Goal: Task Accomplishment & Management: Complete application form

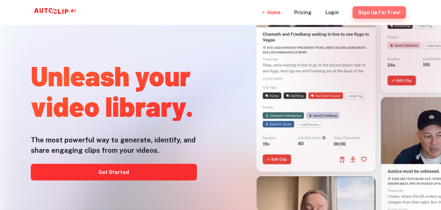
click at [382, 12] on button "Sign Up for free!" at bounding box center [379, 12] width 53 height 12
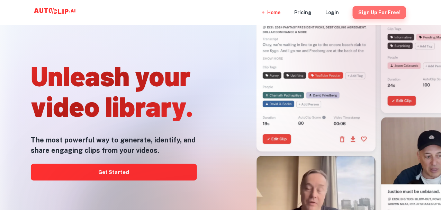
click at [387, 11] on button "Sign Up for free!" at bounding box center [379, 12] width 53 height 12
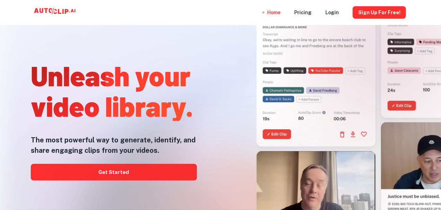
scroll to position [129, 0]
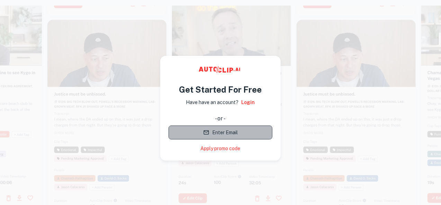
click at [227, 132] on button "Enter Email" at bounding box center [221, 132] width 104 height 14
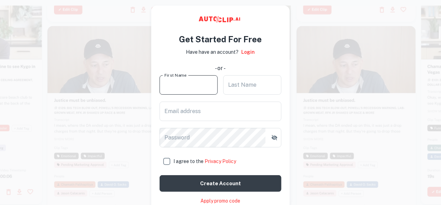
click at [194, 86] on input "First Name" at bounding box center [189, 84] width 58 height 19
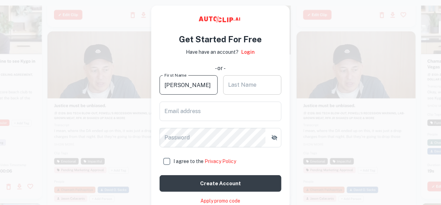
type input "lokesh"
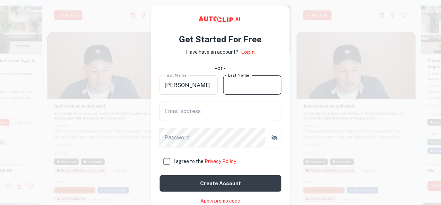
click at [238, 89] on input "Last Name" at bounding box center [252, 84] width 58 height 19
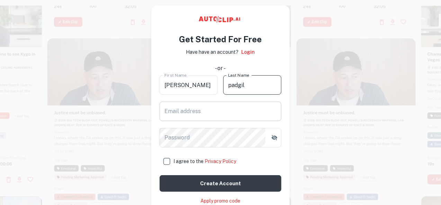
type input "padgil"
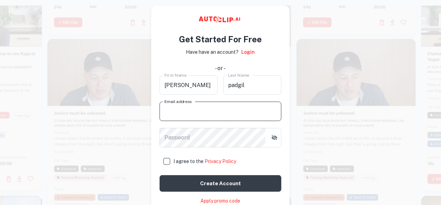
click at [212, 115] on input "Email address" at bounding box center [221, 110] width 122 height 19
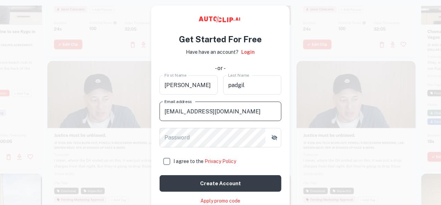
type input "lokeshpadgil1@gmail.com"
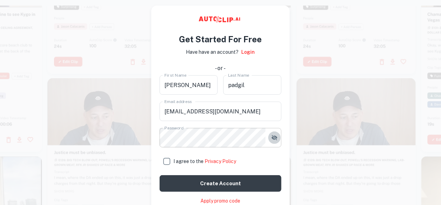
click at [275, 137] on icon "button" at bounding box center [275, 137] width 6 height 5
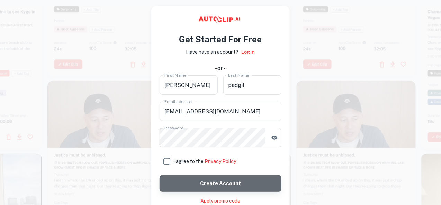
click at [218, 183] on button "Create account" at bounding box center [221, 183] width 122 height 17
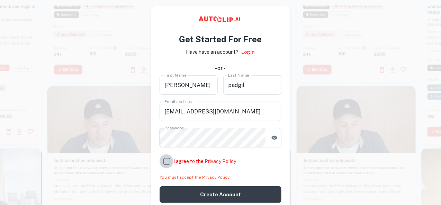
click at [166, 161] on input "I agree to the Privacy Policy" at bounding box center [167, 161] width 14 height 14
checkbox input "true"
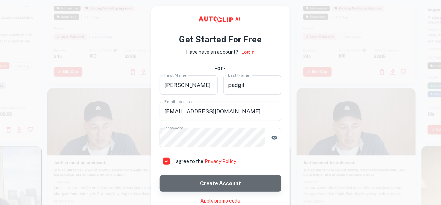
click at [220, 184] on button "Create account" at bounding box center [221, 183] width 122 height 17
